Goal: Ask a question: Seek information or help from site administrators or community

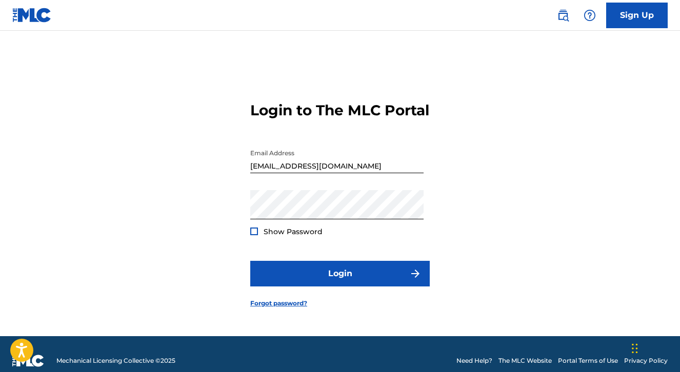
click at [287, 236] on span "Show Password" at bounding box center [292, 231] width 59 height 9
click at [259, 237] on div "Show Password" at bounding box center [286, 232] width 72 height 10
click at [256, 235] on div at bounding box center [254, 232] width 8 height 8
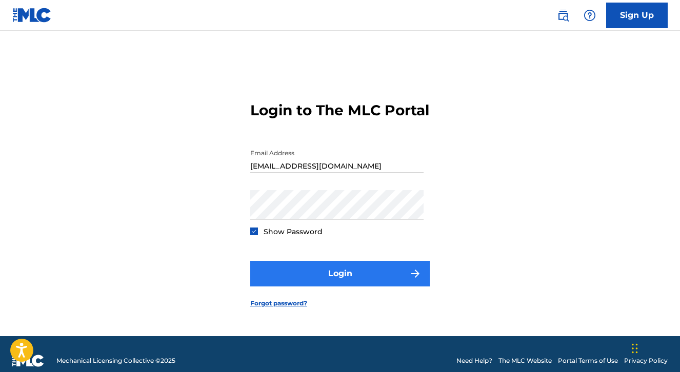
click at [303, 283] on button "Login" at bounding box center [339, 274] width 179 height 26
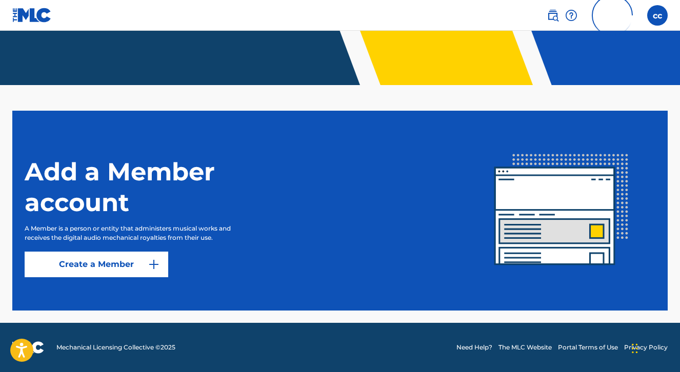
scroll to position [209, 0]
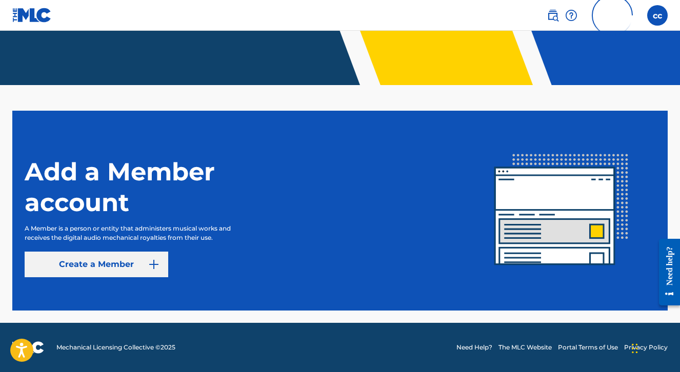
click at [142, 254] on button "Create a Member" at bounding box center [97, 265] width 144 height 26
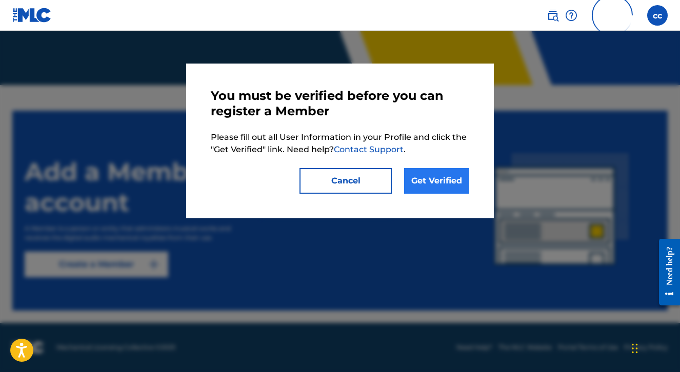
click at [418, 180] on link "Get Verified" at bounding box center [436, 181] width 65 height 26
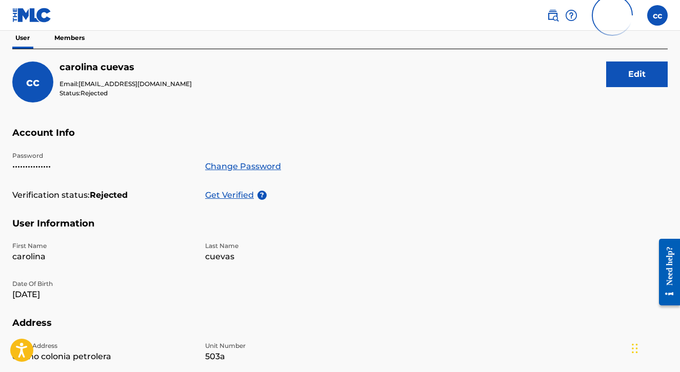
scroll to position [97, 0]
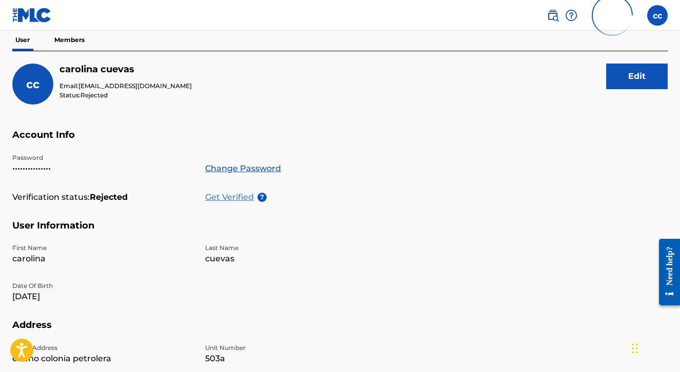
click at [231, 199] on p "Get Verified" at bounding box center [231, 197] width 52 height 12
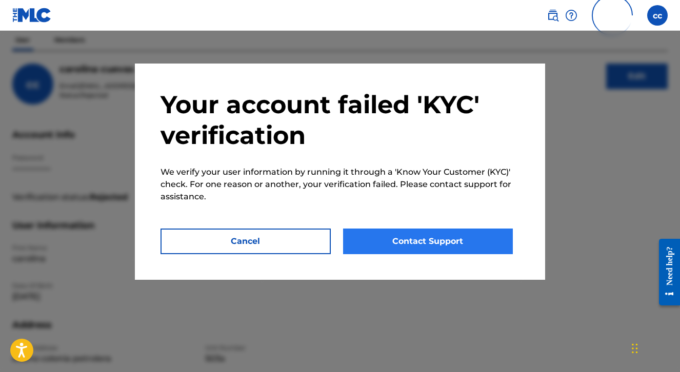
click at [388, 236] on button "Contact Support" at bounding box center [428, 242] width 170 height 26
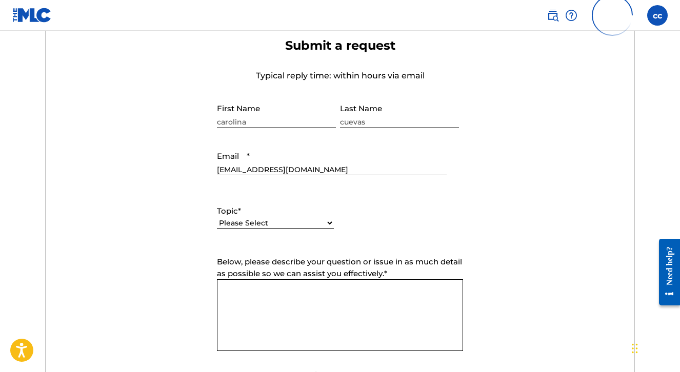
scroll to position [395, 0]
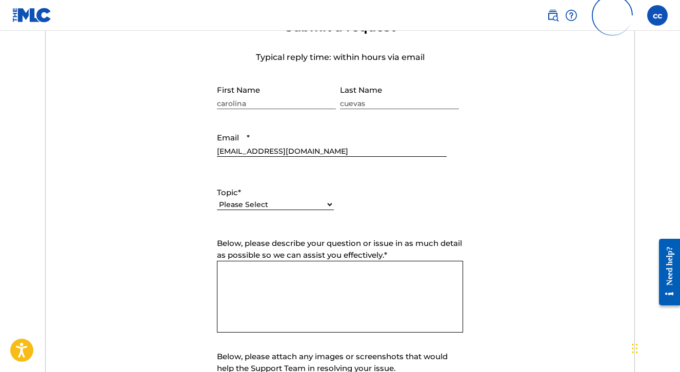
select select "I need help with my account"
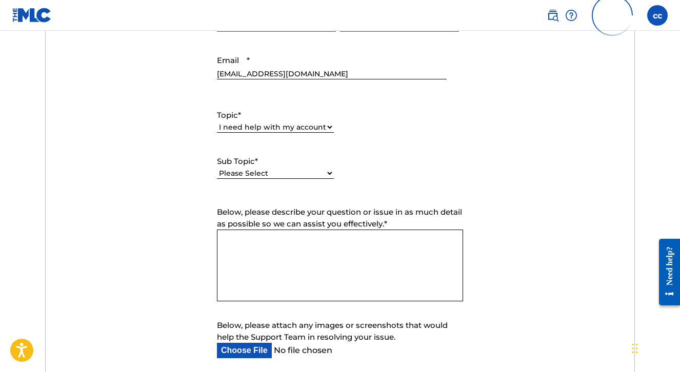
scroll to position [487, 0]
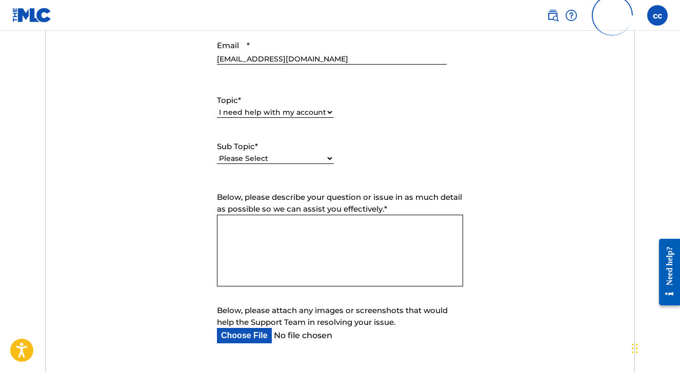
select select "I was not verified as a user"
click at [275, 250] on textarea "Below, please describe your question or issue in as much detail as possible so …" at bounding box center [340, 251] width 246 height 72
type textarea "a"
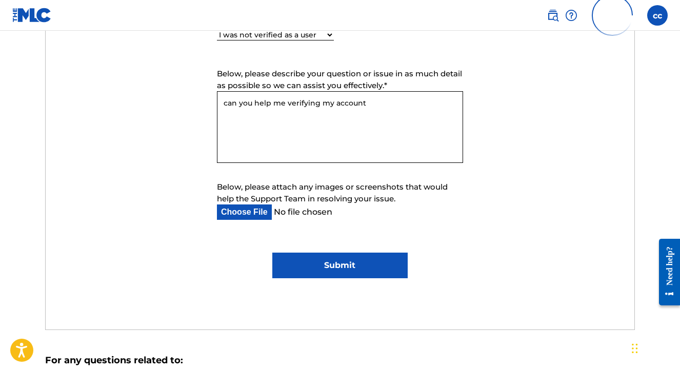
scroll to position [620, 0]
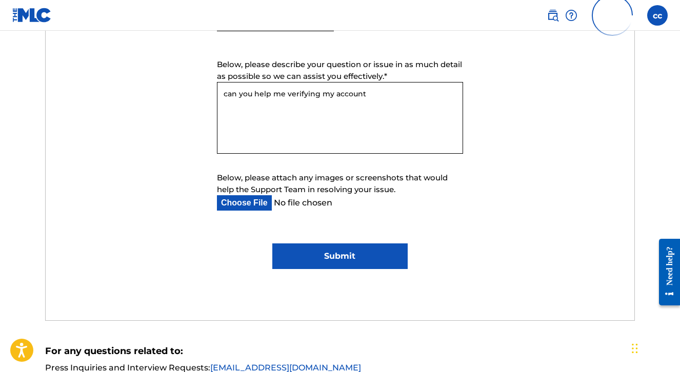
type textarea "can you help me verifying my account"
click at [304, 260] on input "Submit" at bounding box center [339, 256] width 135 height 26
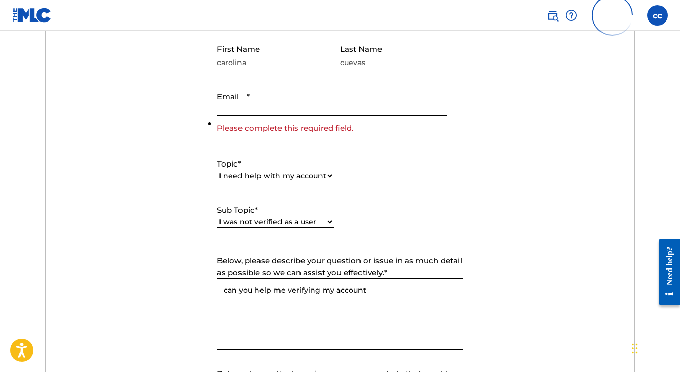
scroll to position [423, 0]
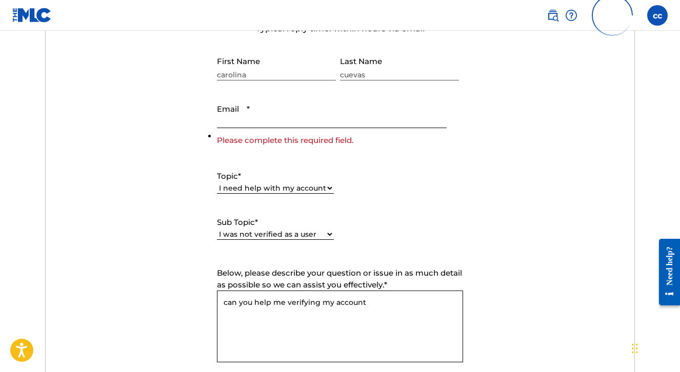
click at [275, 126] on input "Email *" at bounding box center [332, 113] width 230 height 29
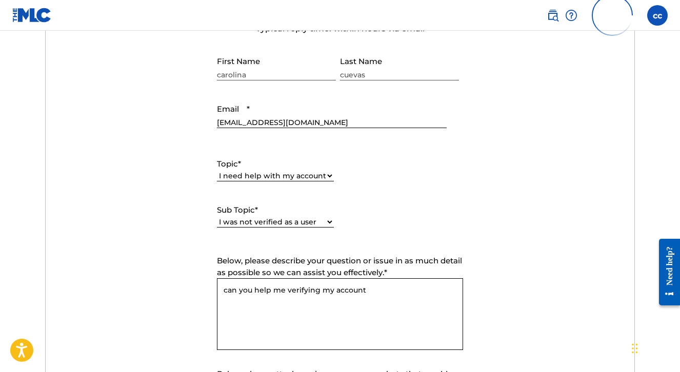
type input "[EMAIL_ADDRESS][DOMAIN_NAME]"
click at [461, 175] on div "Topic * Please Select I need help with my account I need help with managing my …" at bounding box center [340, 193] width 246 height 92
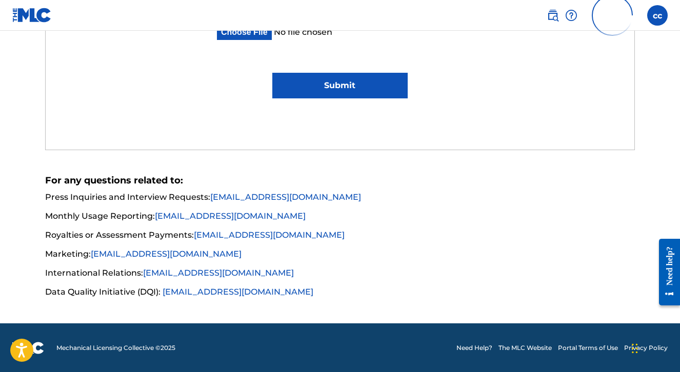
click at [340, 85] on input "Submit" at bounding box center [339, 86] width 135 height 26
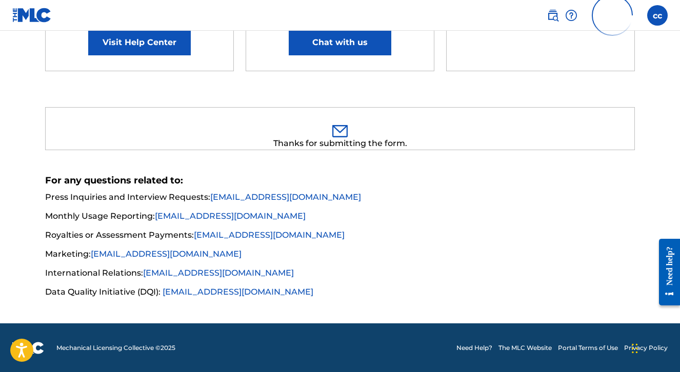
scroll to position [259, 0]
